Goal: Check status: Check status

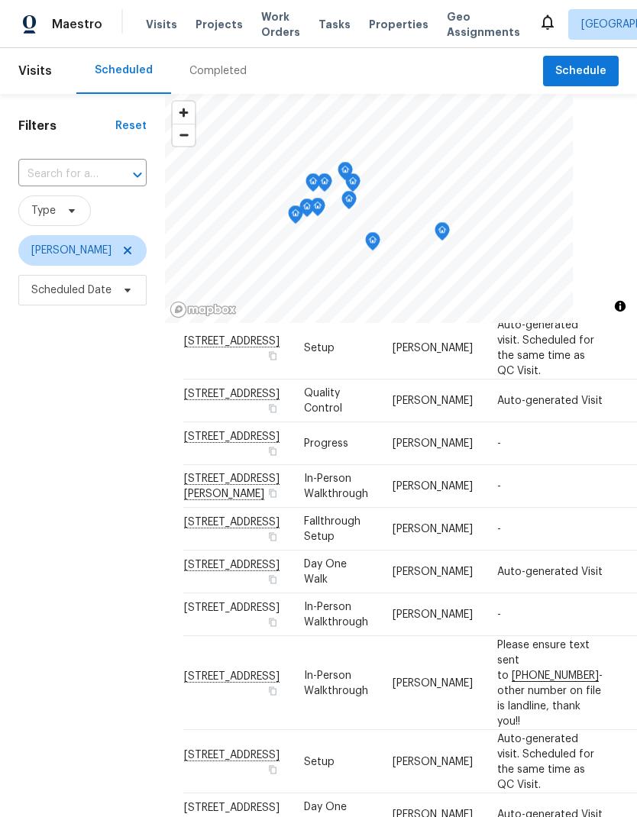
scroll to position [241, 0]
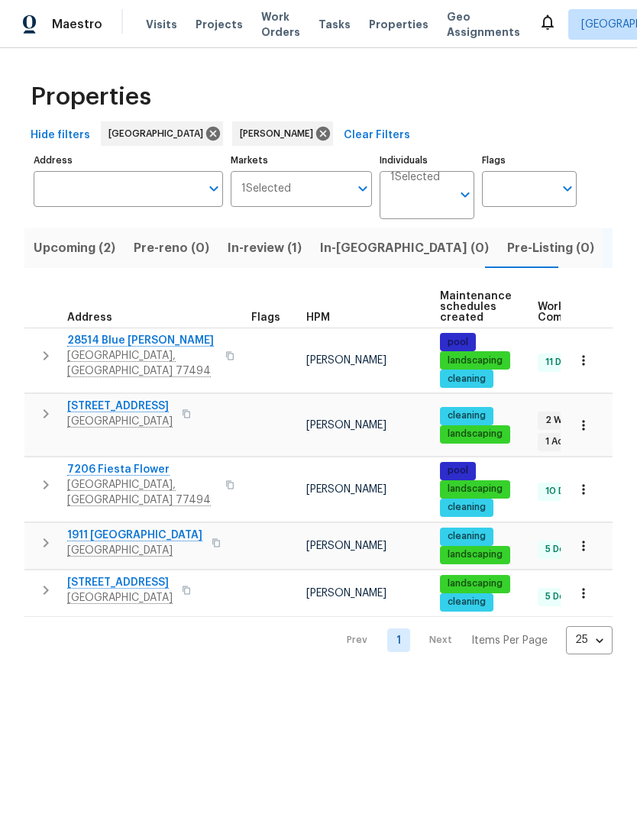
click at [57, 249] on span "Upcoming (2)" at bounding box center [75, 248] width 82 height 21
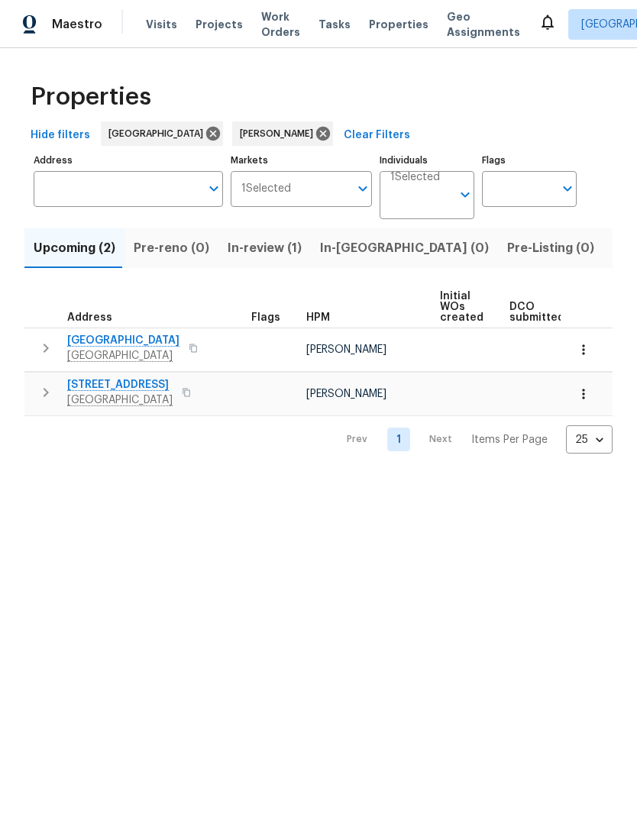
click at [590, 393] on icon "button" at bounding box center [583, 393] width 15 height 15
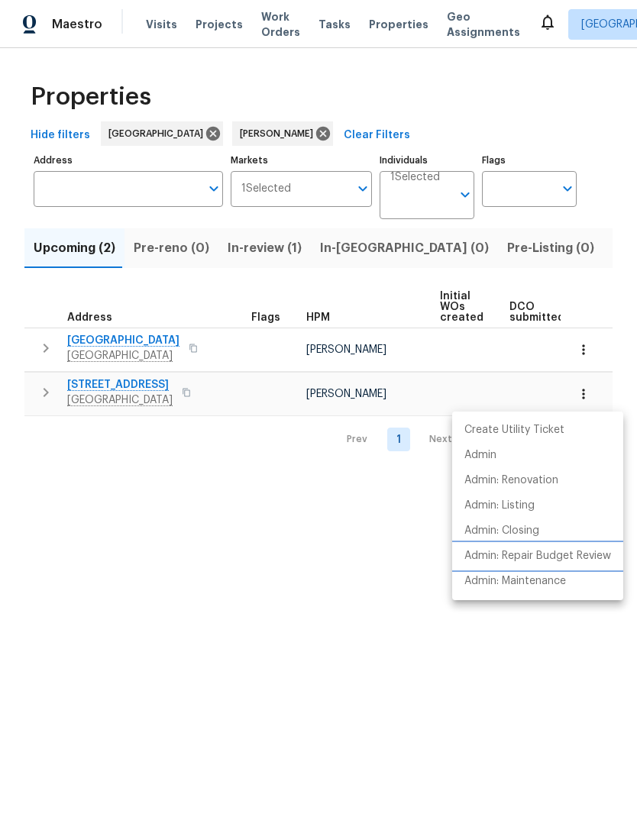
click at [587, 555] on p "Admin: Repair Budget Review" at bounding box center [537, 556] width 147 height 16
click at [401, 593] on div at bounding box center [318, 408] width 637 height 817
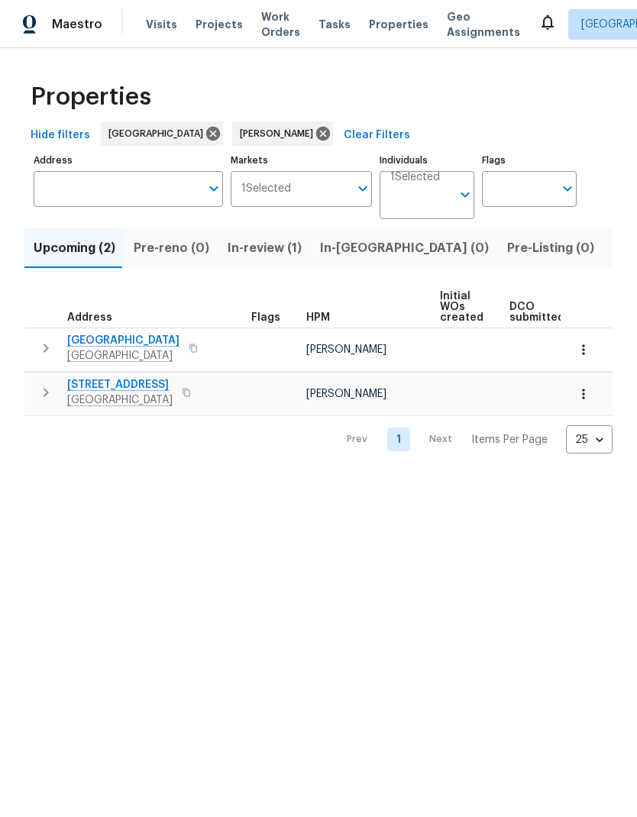
click at [612, 245] on span "Listed (5)" at bounding box center [640, 248] width 57 height 21
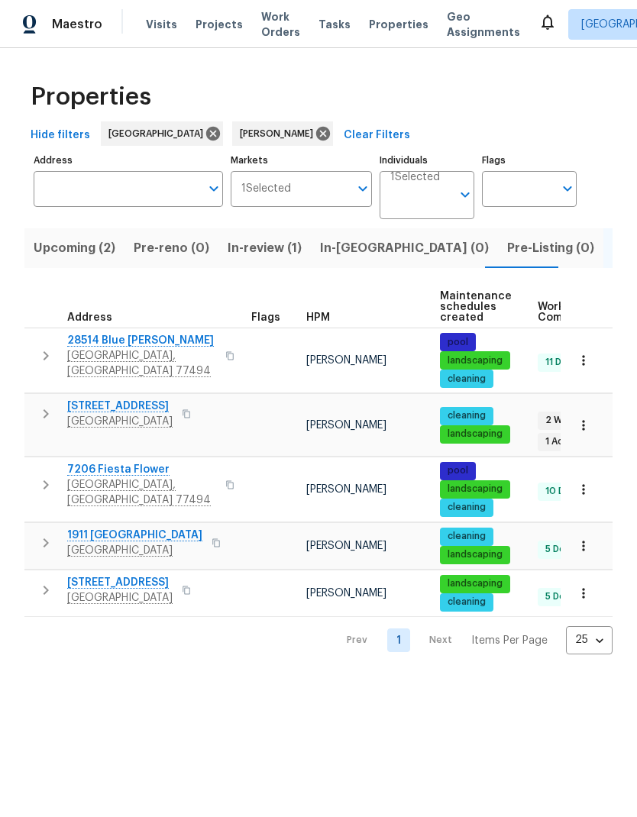
click at [107, 418] on span "[GEOGRAPHIC_DATA]" at bounding box center [119, 421] width 105 height 15
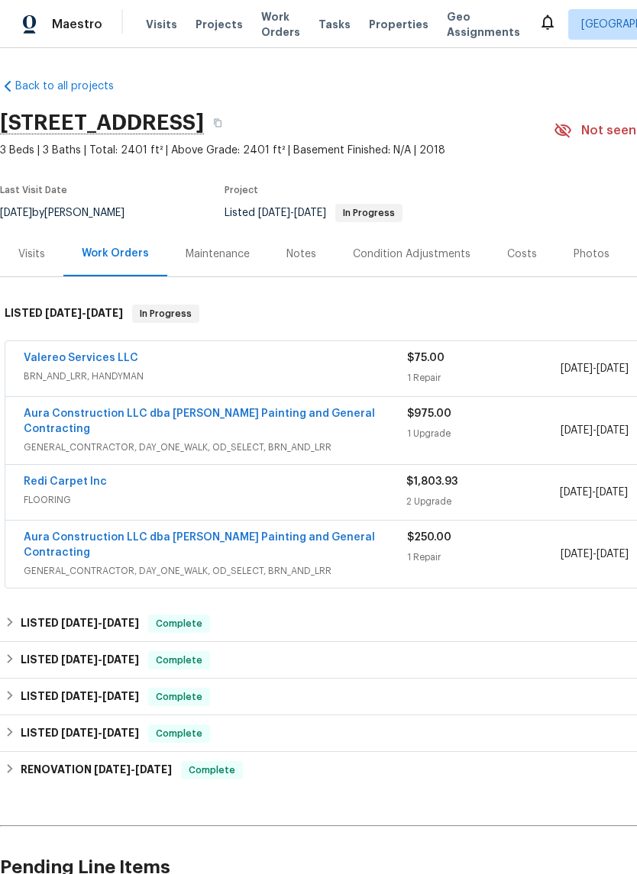
click at [56, 360] on link "Valereo Services LLC" at bounding box center [81, 358] width 115 height 11
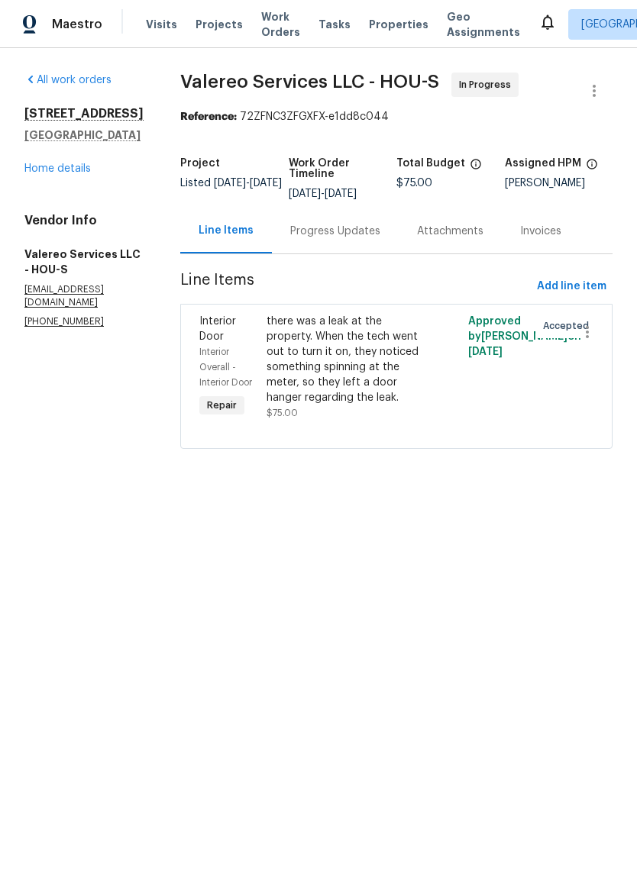
click at [333, 232] on div "Progress Updates" at bounding box center [335, 231] width 90 height 15
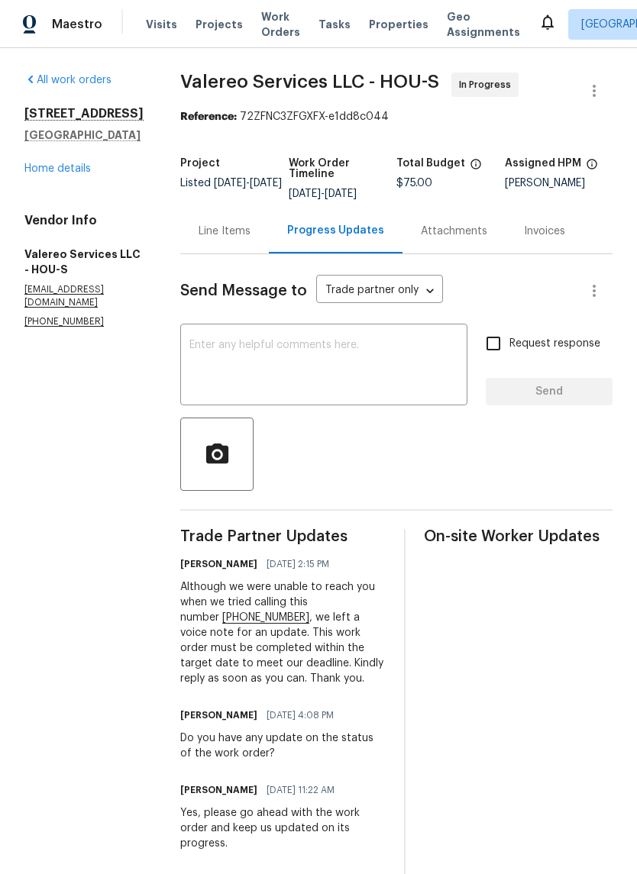
click at [63, 174] on link "Home details" at bounding box center [57, 168] width 66 height 11
